Goal: Communication & Community: Answer question/provide support

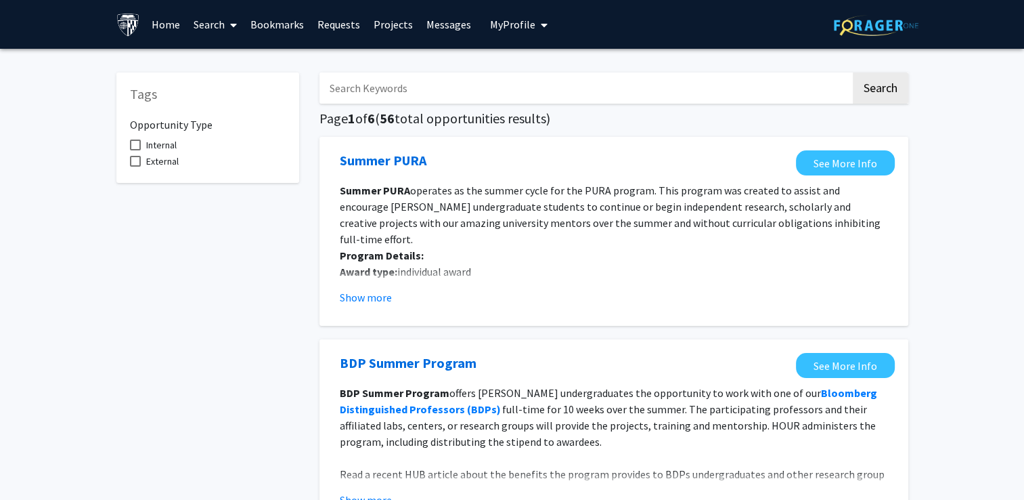
click at [436, 23] on link "Messages" at bounding box center [449, 24] width 58 height 47
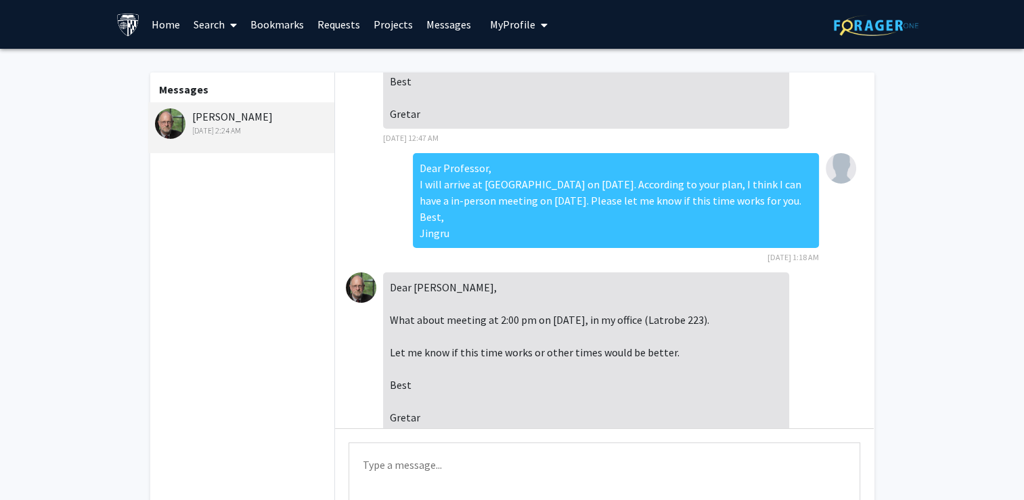
scroll to position [238, 0]
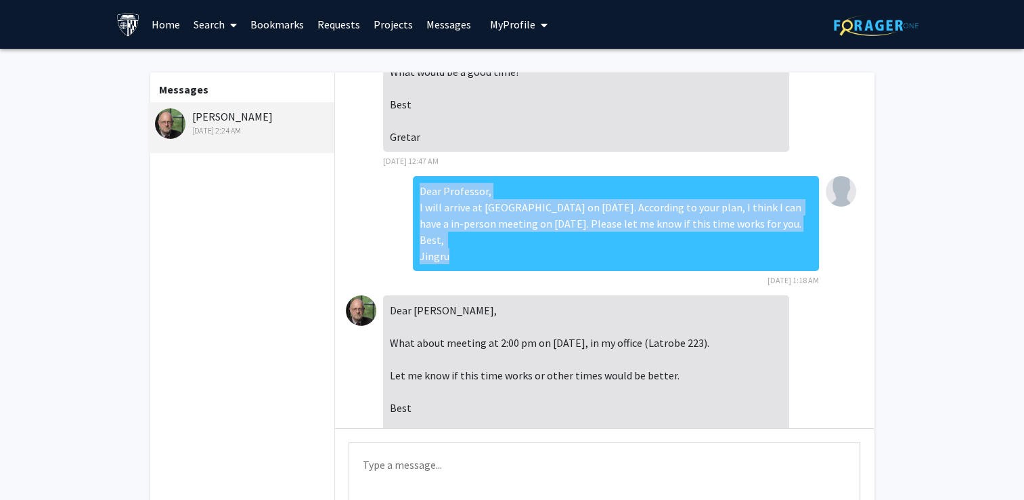
drag, startPoint x: 450, startPoint y: 400, endPoint x: 383, endPoint y: 291, distance: 127.9
click at [383, 291] on div "Dear Professor, I will arrive at [GEOGRAPHIC_DATA] on [DATE]. According to your…" at bounding box center [604, 235] width 517 height 119
copy div "Dear Professor, I will arrive at [GEOGRAPHIC_DATA] on [DATE]. According to your…"
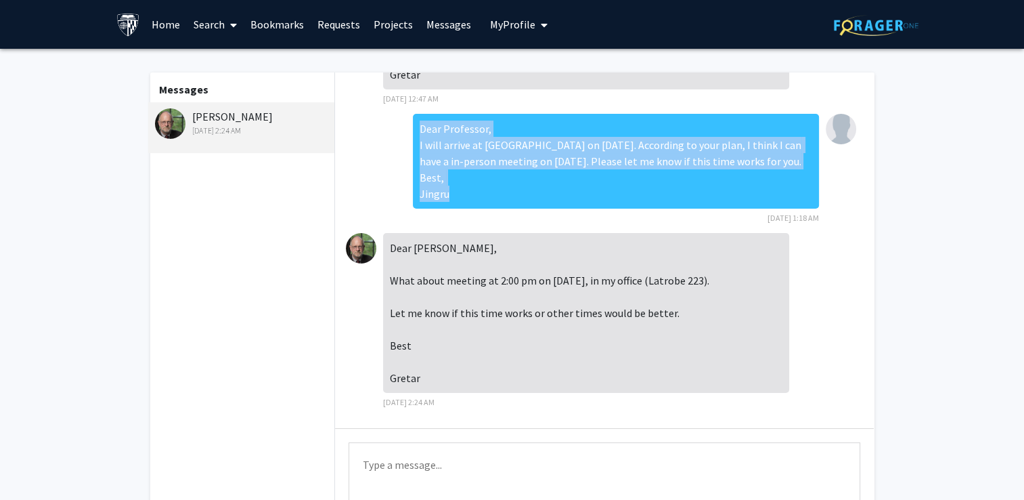
scroll to position [508, 0]
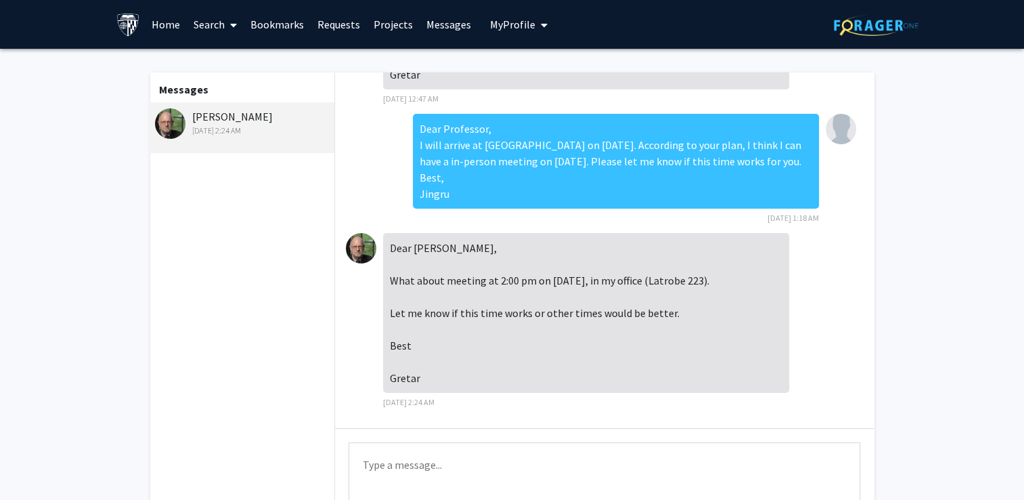
click at [399, 475] on textarea "Type a message" at bounding box center [605, 472] width 512 height 61
paste textarea "Dear Professor, I will arrive at [GEOGRAPHIC_DATA] on [DATE]. According to your…"
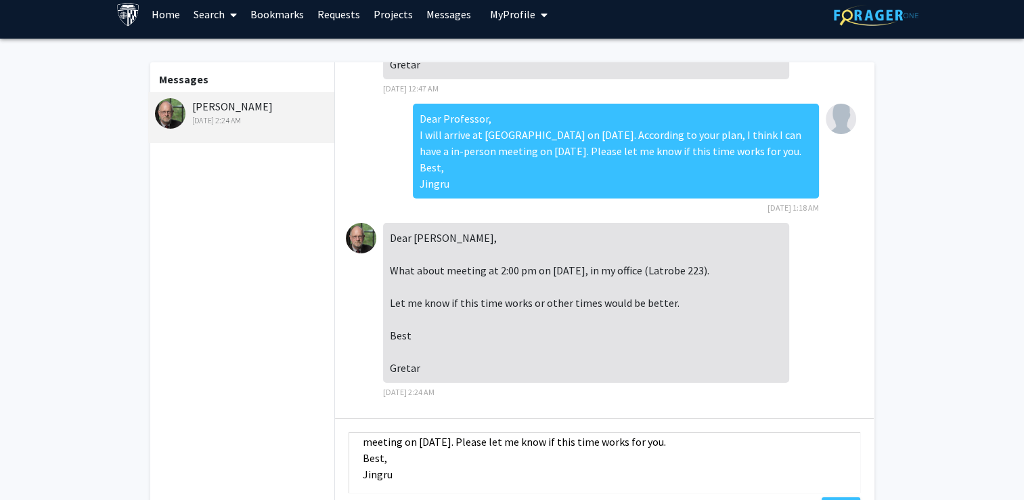
scroll to position [0, 0]
drag, startPoint x: 406, startPoint y: 470, endPoint x: 363, endPoint y: 453, distance: 46.5
click at [363, 453] on textarea "Dear Professor, I will arrive at [GEOGRAPHIC_DATA] on [DATE]. According to your…" at bounding box center [605, 462] width 512 height 61
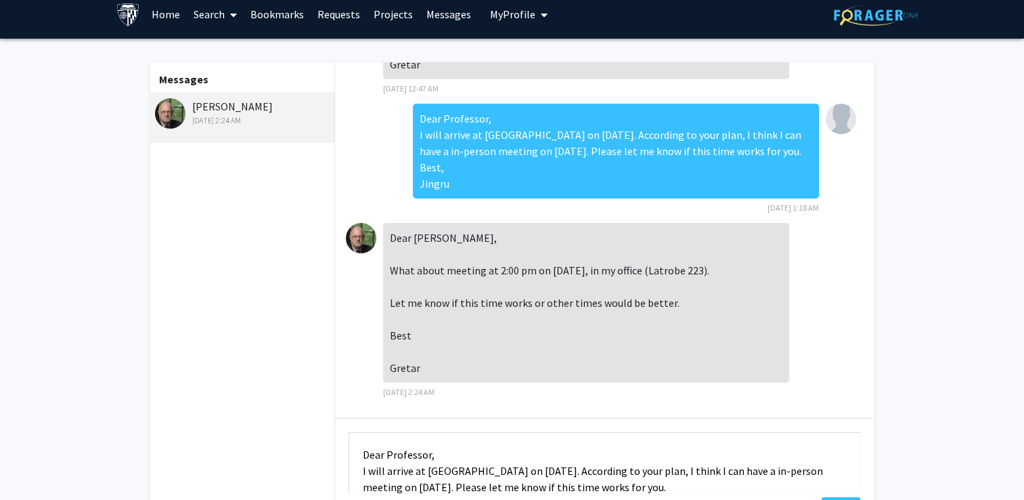
click at [623, 458] on textarea "Dear Professor, I will arrive at [GEOGRAPHIC_DATA] on [DATE]. According to your…" at bounding box center [605, 462] width 512 height 61
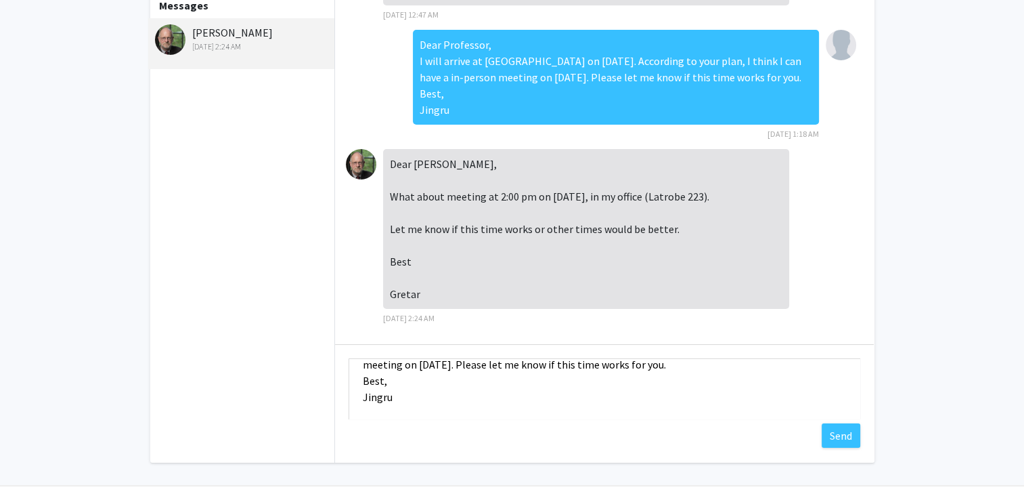
scroll to position [117, 0]
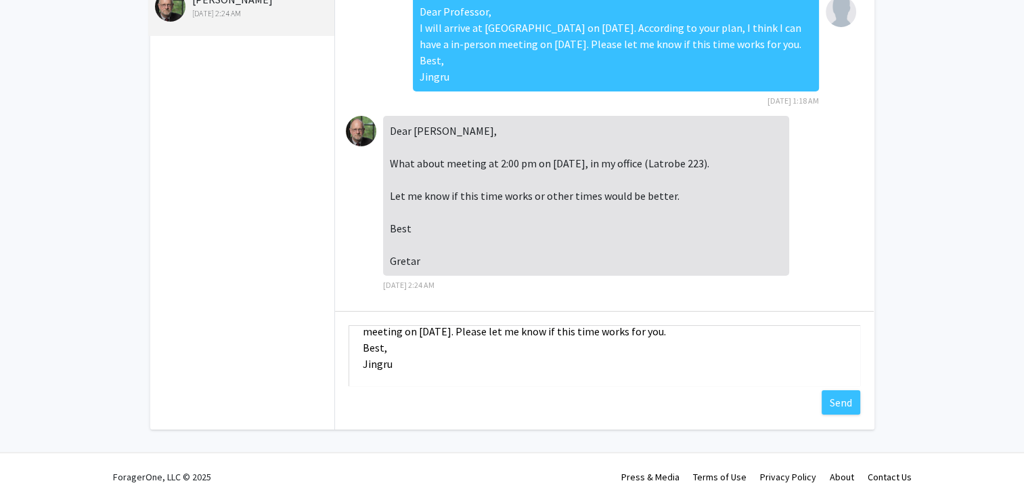
drag, startPoint x: 363, startPoint y: 475, endPoint x: 801, endPoint y: 335, distance: 459.8
click at [801, 335] on textarea "Dear Professor, I will arrive at [GEOGRAPHIC_DATA] on [DATE]. According to your…" at bounding box center [605, 355] width 512 height 61
type textarea "Dear Professor, The AMS Department holds a review session for new students at 2…"
click at [822, 405] on button "Send" at bounding box center [841, 402] width 39 height 24
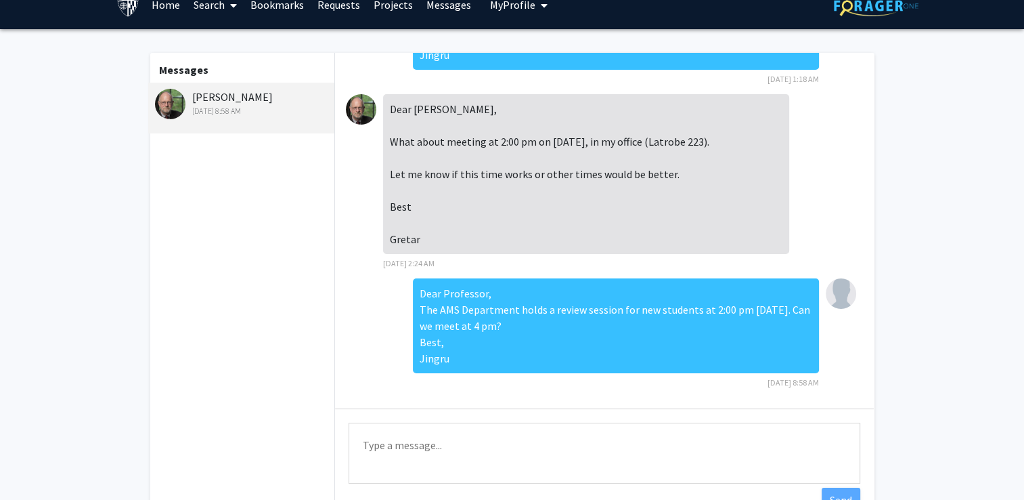
scroll to position [0, 0]
